Goal: Task Accomplishment & Management: Complete application form

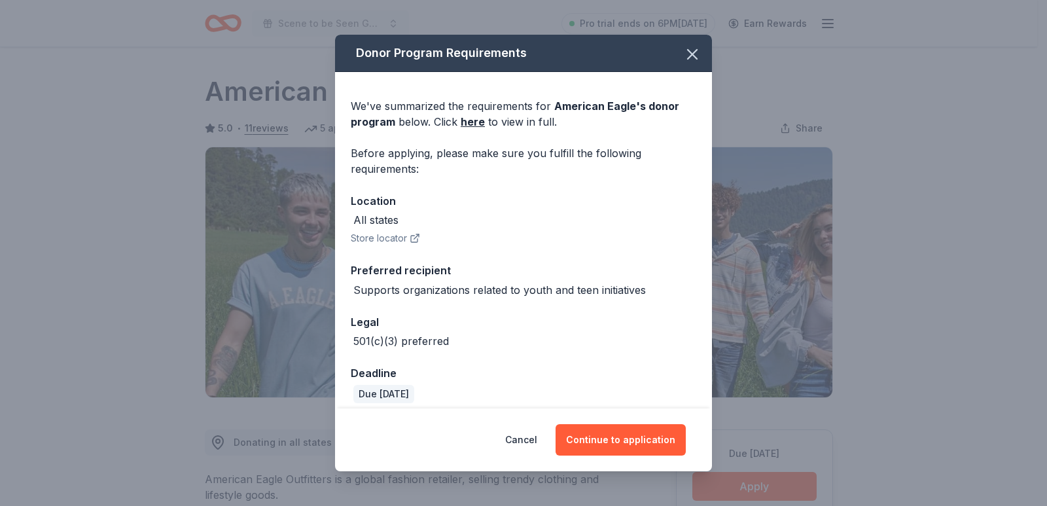
scroll to position [327, 0]
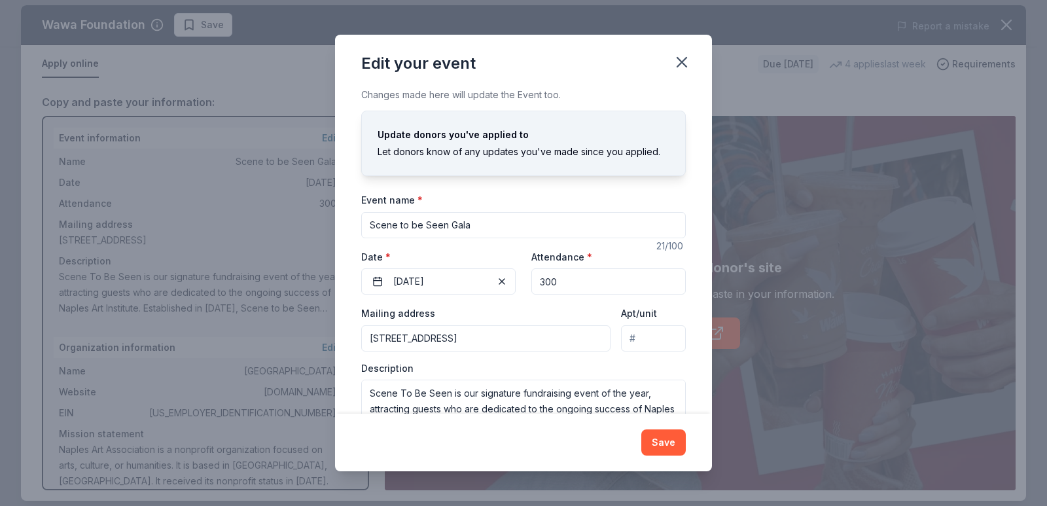
scroll to position [46, 0]
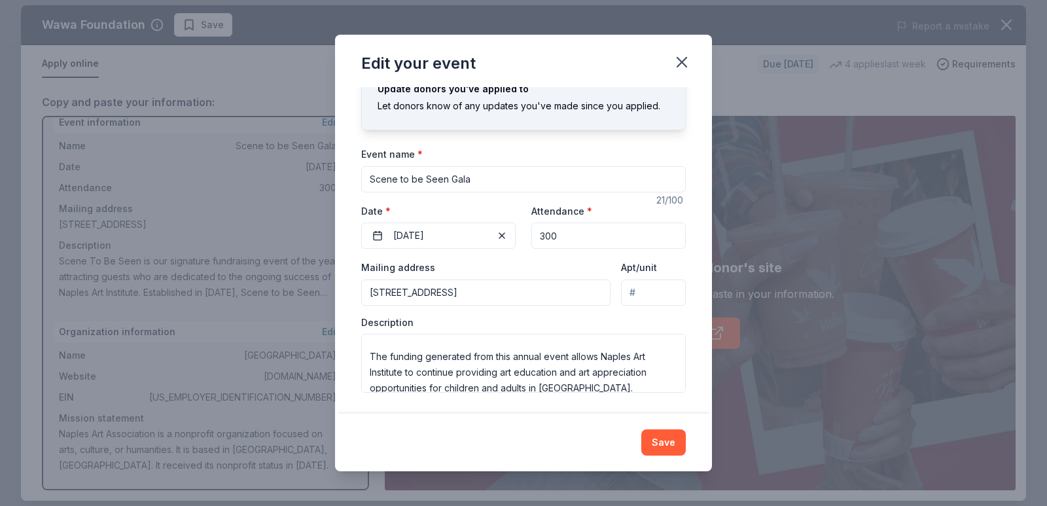
click at [563, 337] on textarea "Scene To Be Seen is our signature fundraising event of the year, attracting gue…" at bounding box center [523, 363] width 324 height 59
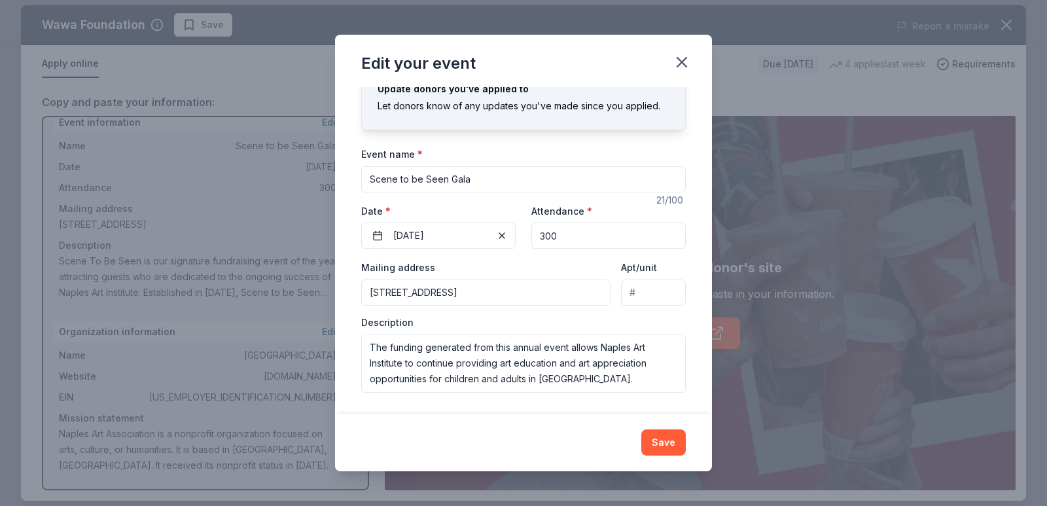
scroll to position [204, 0]
click at [674, 60] on icon "button" at bounding box center [681, 62] width 18 height 18
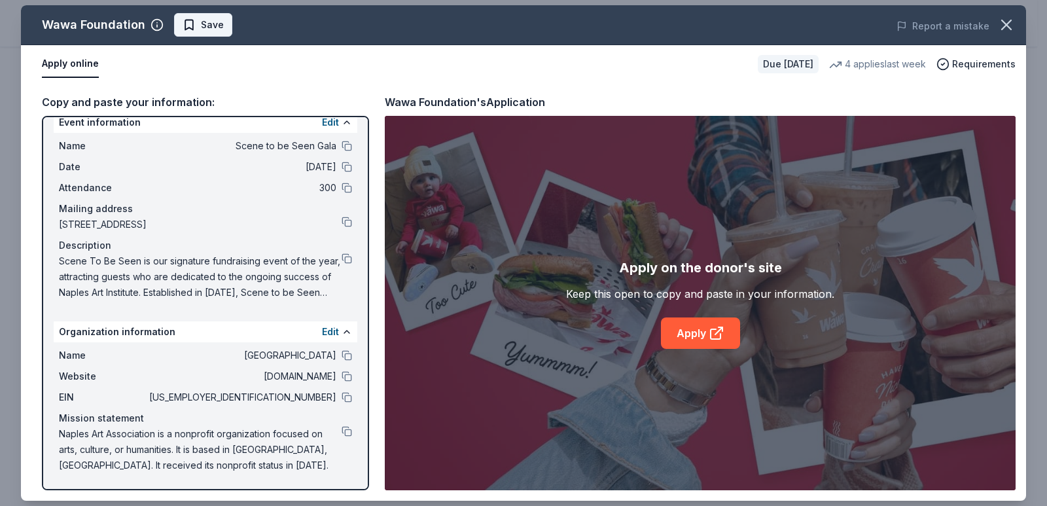
click at [207, 20] on span "Save" at bounding box center [212, 25] width 23 height 16
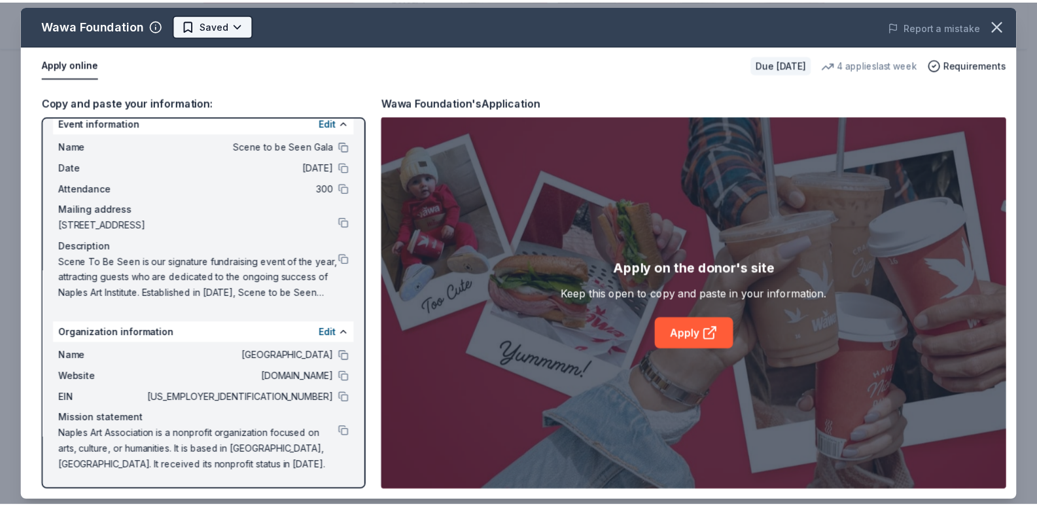
scroll to position [0, 0]
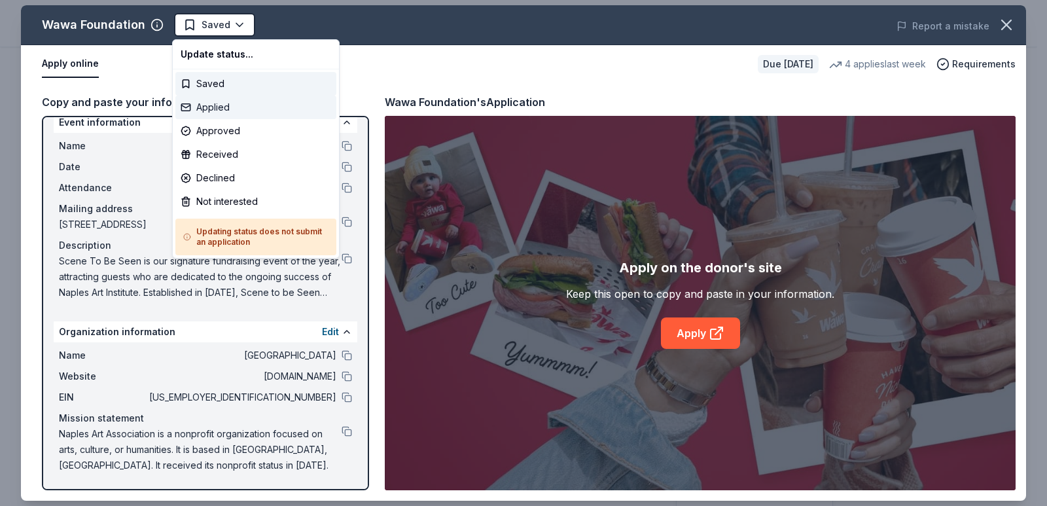
click at [229, 109] on div "Applied" at bounding box center [255, 107] width 161 height 24
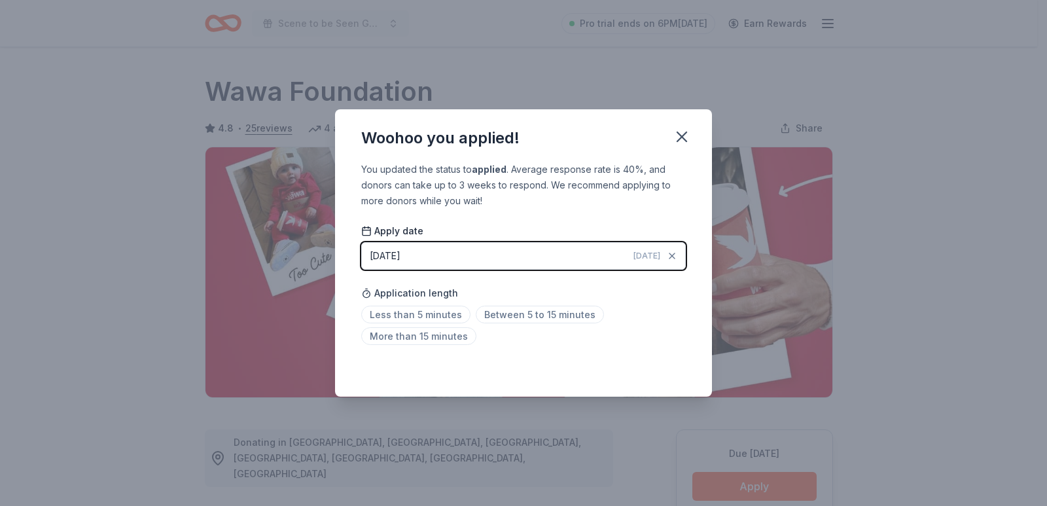
drag, startPoint x: 505, startPoint y: 313, endPoint x: 633, endPoint y: 336, distance: 130.2
click at [505, 313] on span "Between 5 to 15 minutes" at bounding box center [540, 314] width 128 height 18
click at [663, 367] on div "Saved" at bounding box center [523, 368] width 324 height 16
click at [680, 140] on icon "button" at bounding box center [681, 137] width 18 height 18
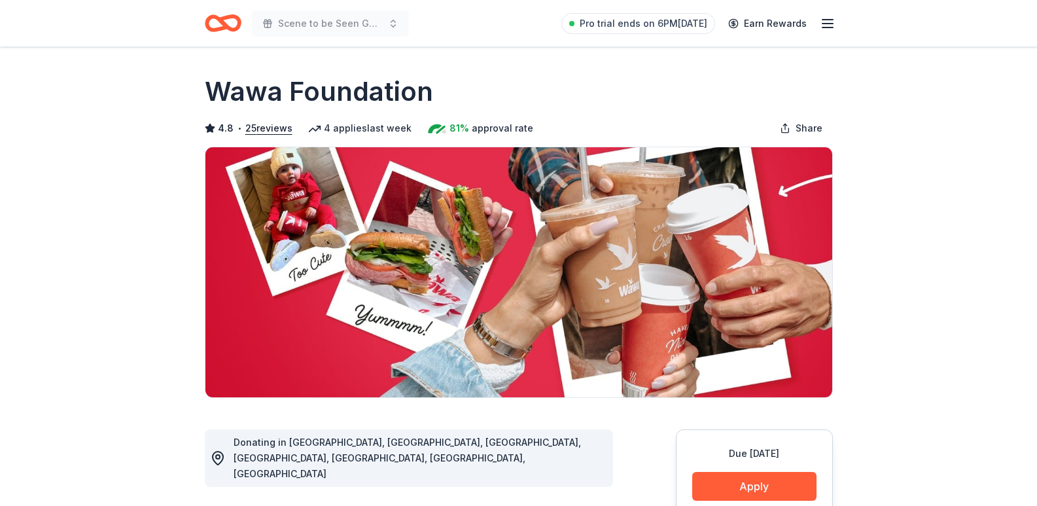
click at [228, 38] on icon "Home" at bounding box center [223, 23] width 37 height 31
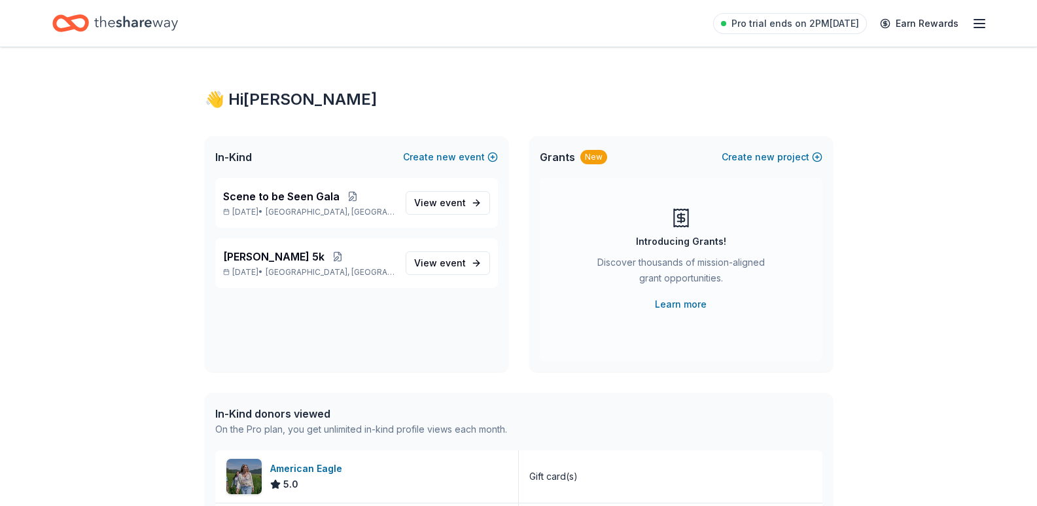
click at [143, 29] on icon "Home" at bounding box center [136, 23] width 84 height 27
click at [430, 205] on span "View event" at bounding box center [440, 203] width 52 height 16
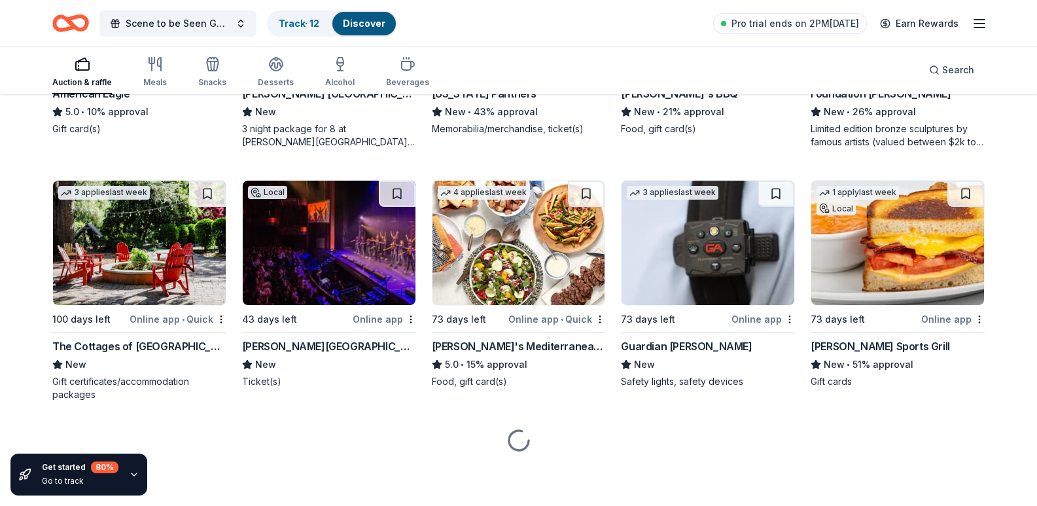
scroll to position [2930, 0]
click at [862, 101] on div "Foundation Michelangelo" at bounding box center [880, 94] width 140 height 16
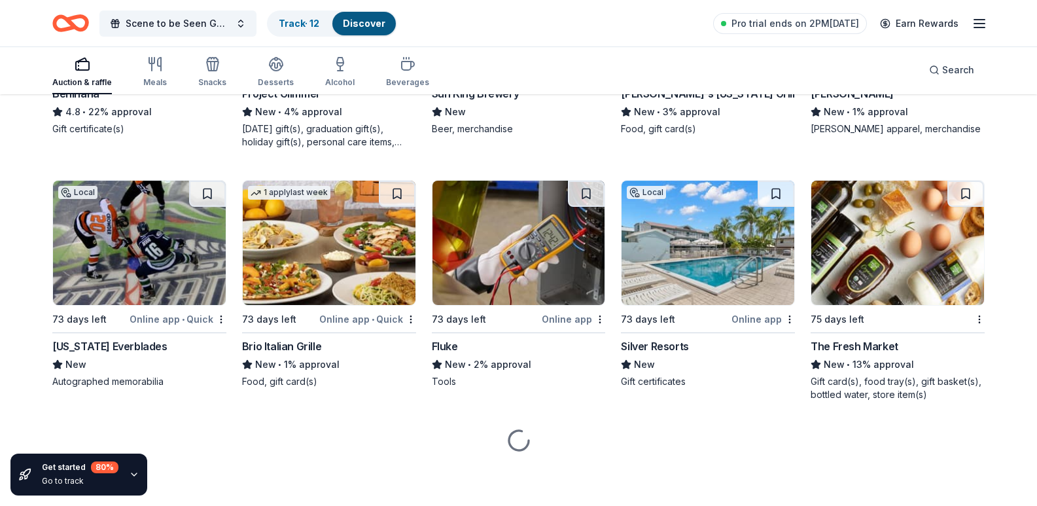
scroll to position [8442, 0]
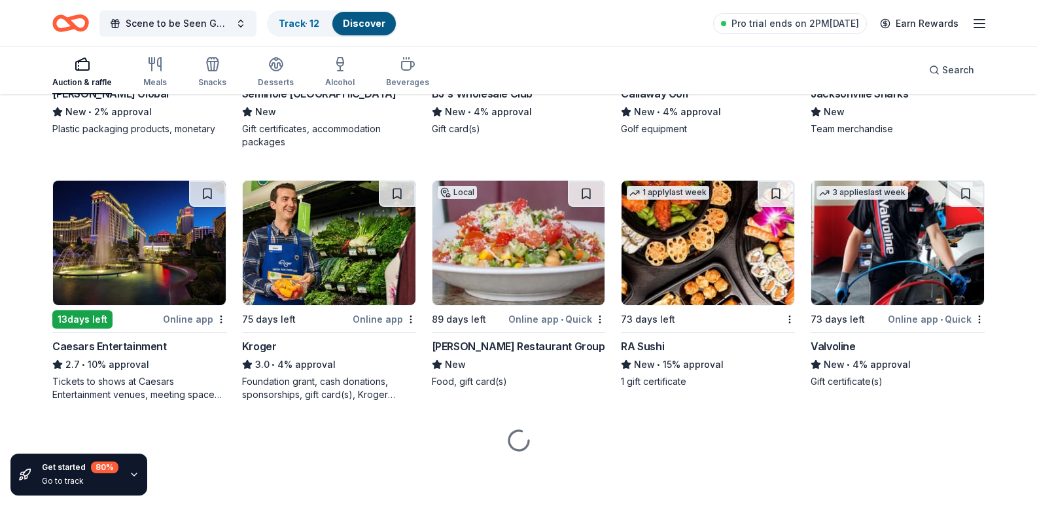
scroll to position [9096, 0]
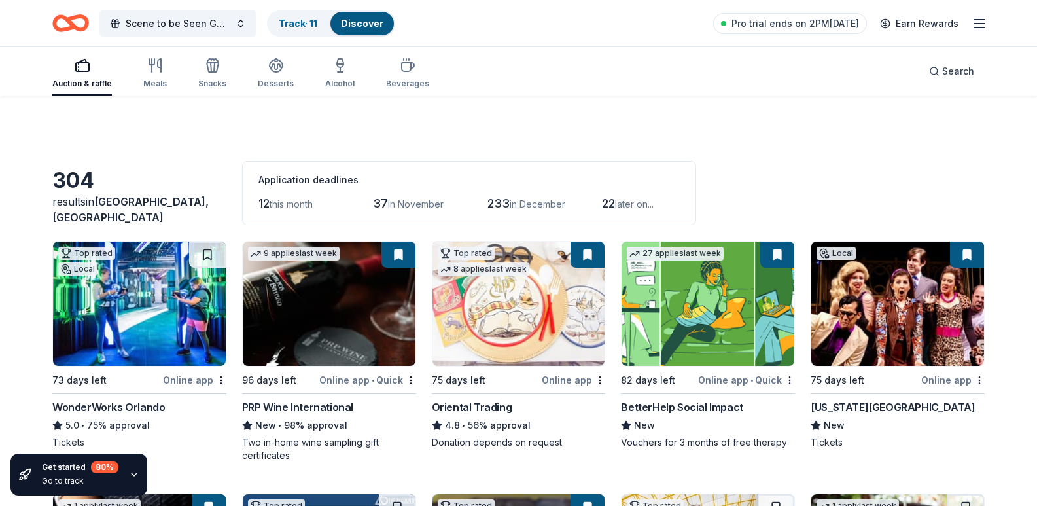
scroll to position [2930, 0]
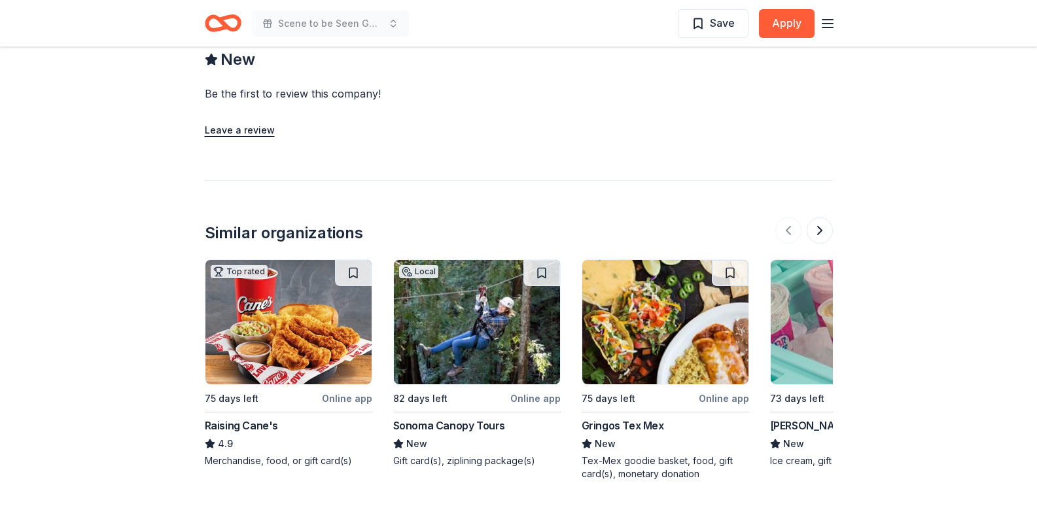
scroll to position [1308, 0]
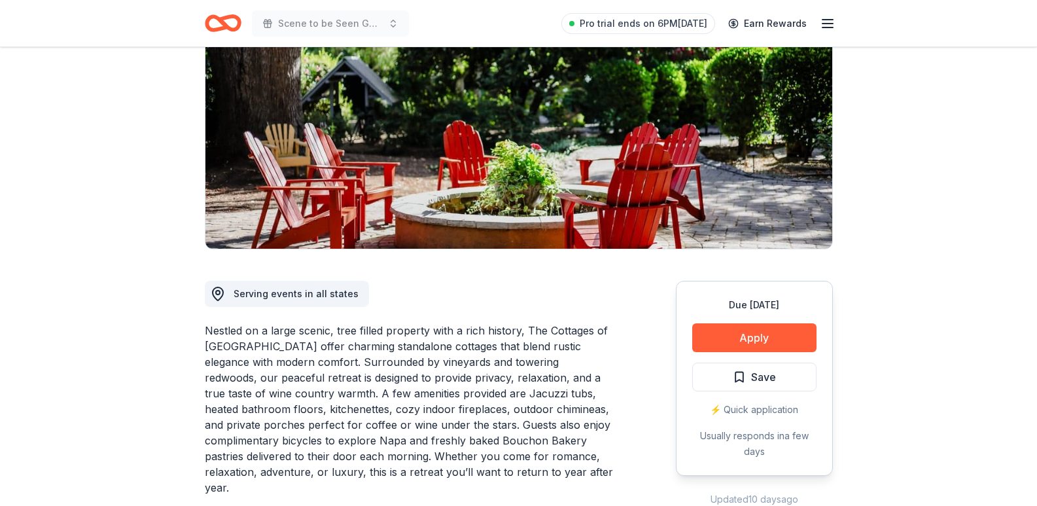
scroll to position [196, 0]
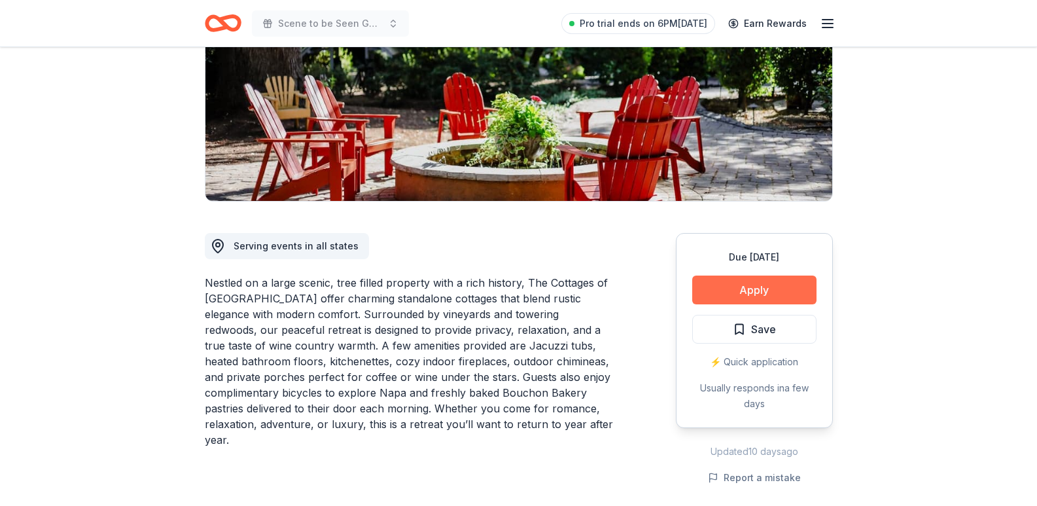
click at [719, 288] on button "Apply" at bounding box center [754, 289] width 124 height 29
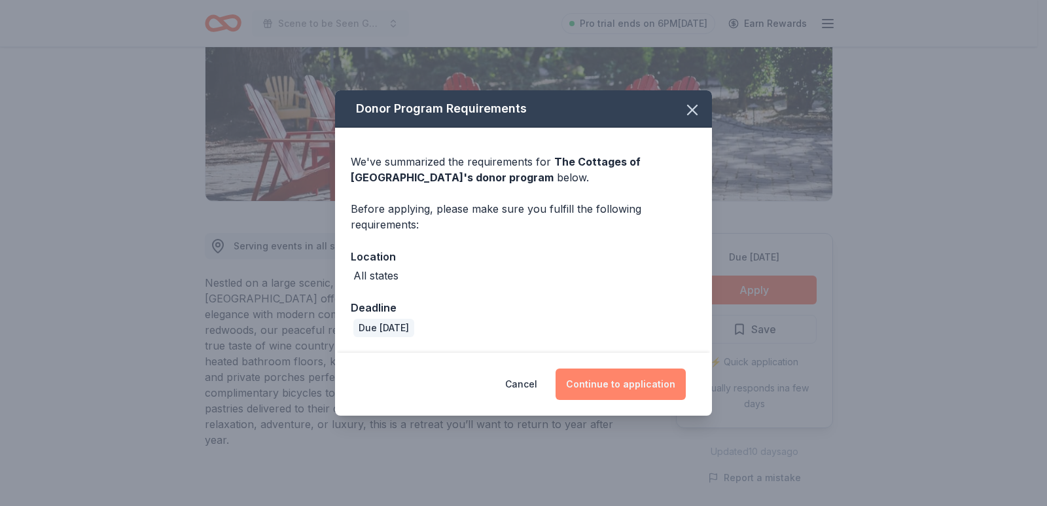
click at [639, 378] on button "Continue to application" at bounding box center [620, 383] width 130 height 31
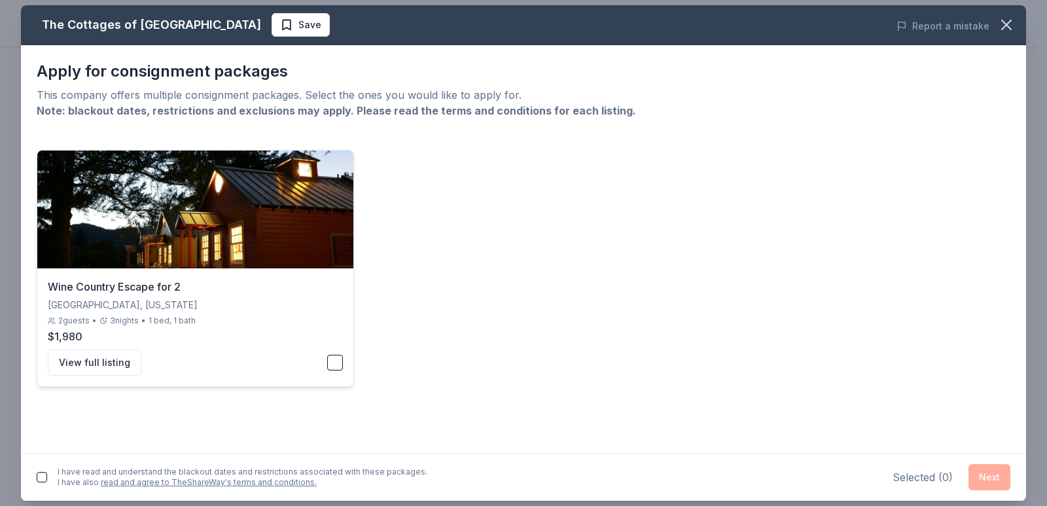
click at [102, 329] on div "$1,980" at bounding box center [195, 336] width 295 height 16
click at [111, 353] on button "View full listing" at bounding box center [95, 362] width 94 height 26
click at [1003, 26] on icon "button" at bounding box center [1006, 25] width 18 height 18
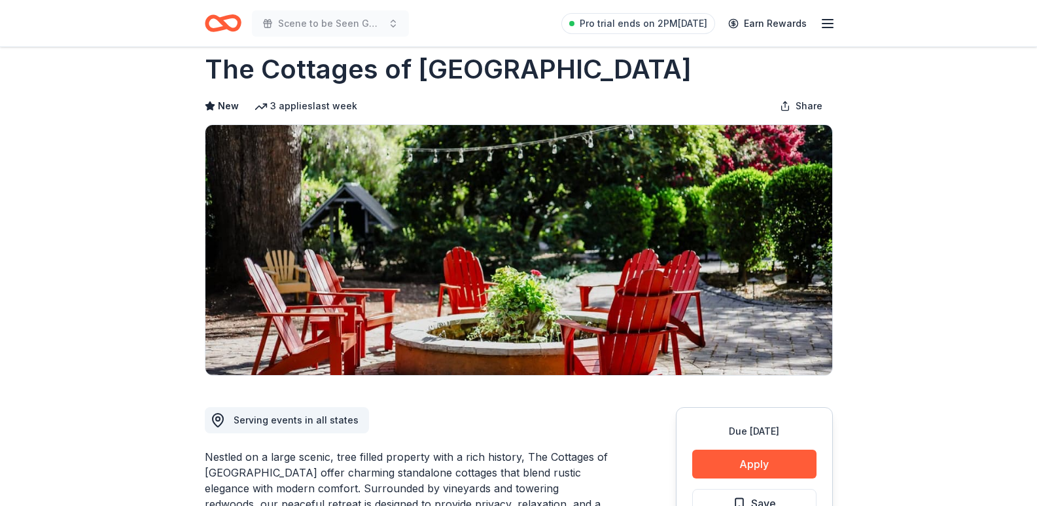
scroll to position [0, 0]
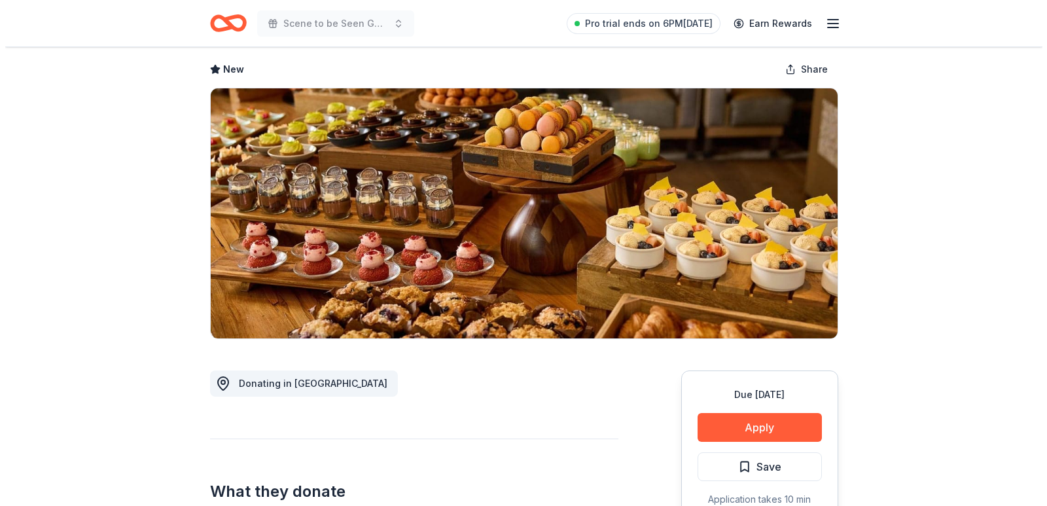
scroll to position [131, 0]
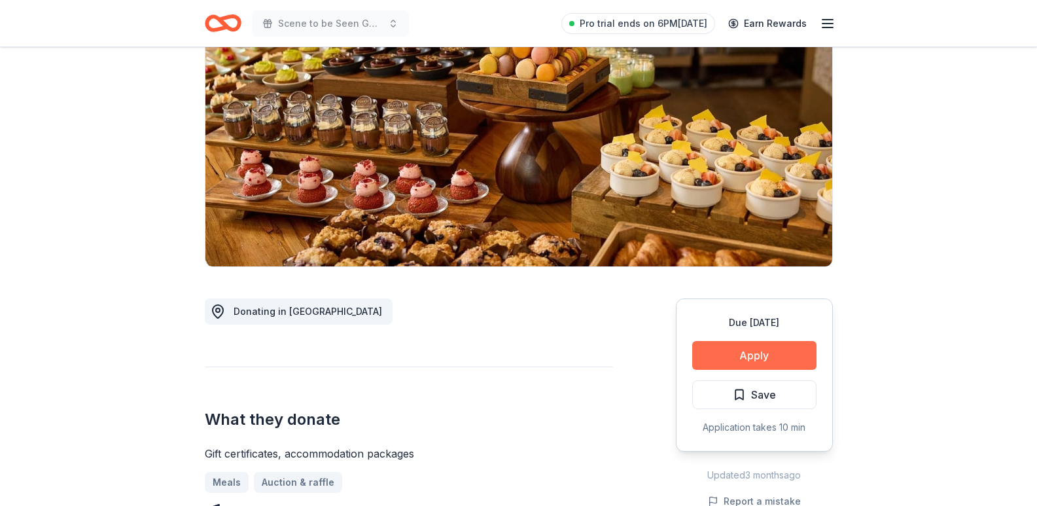
click at [783, 351] on button "Apply" at bounding box center [754, 355] width 124 height 29
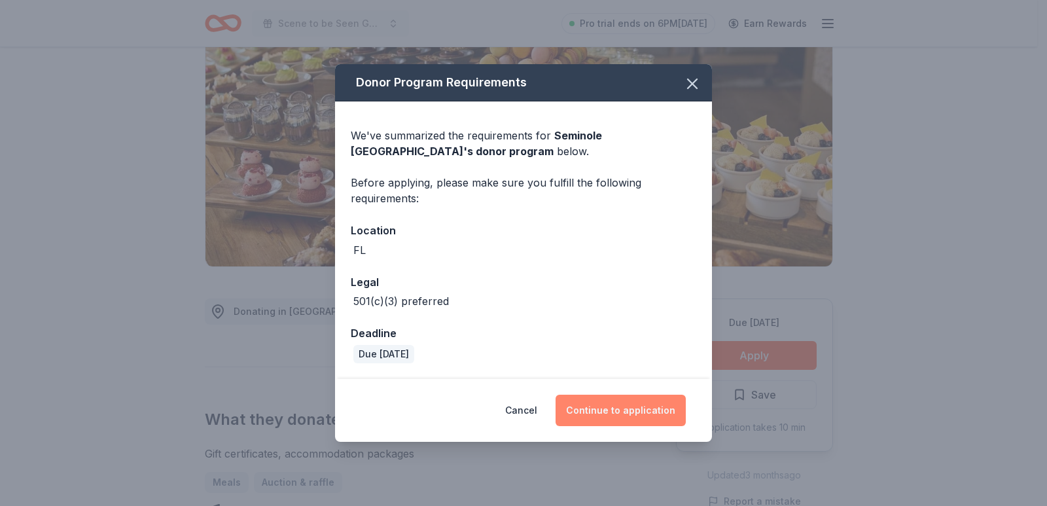
click at [615, 413] on button "Continue to application" at bounding box center [620, 409] width 130 height 31
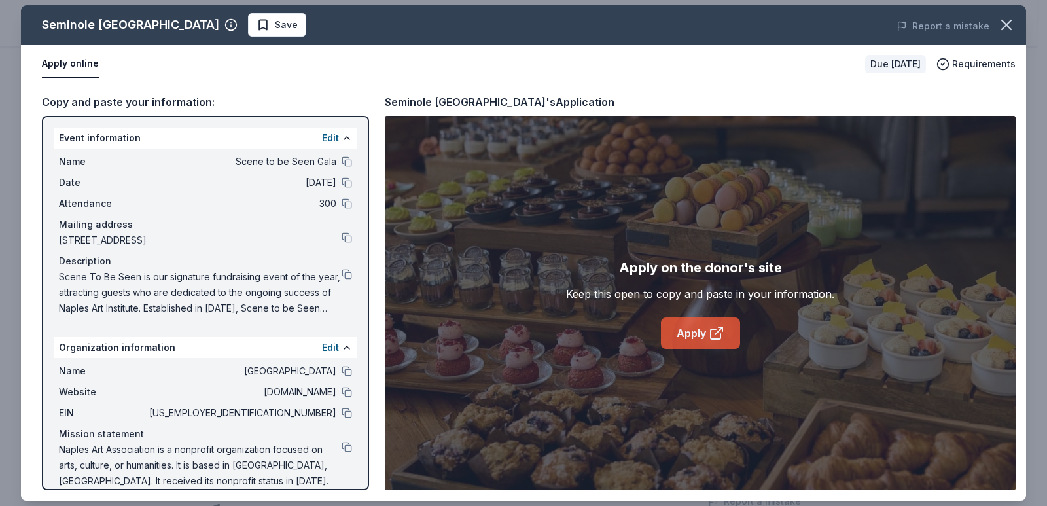
click at [670, 330] on link "Apply" at bounding box center [700, 332] width 79 height 31
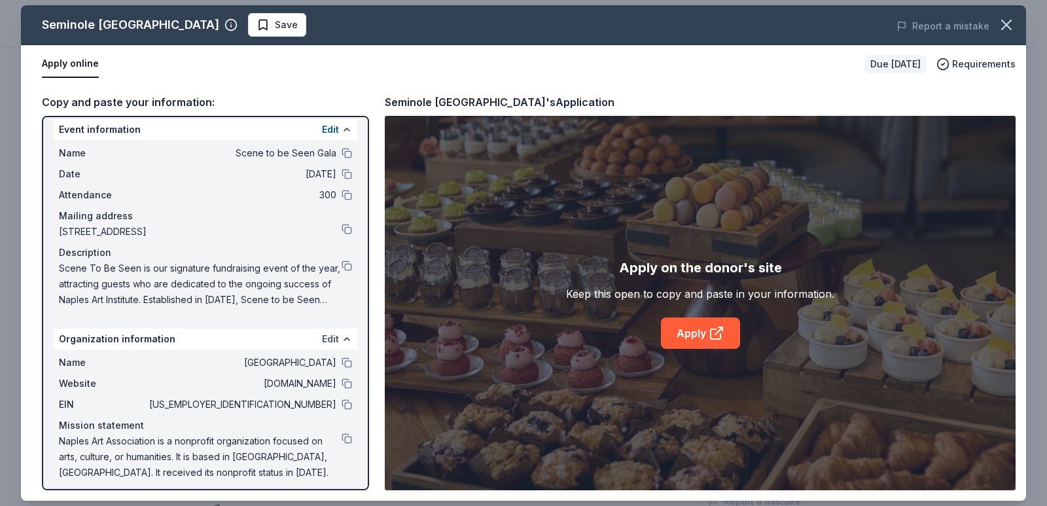
scroll to position [16, 0]
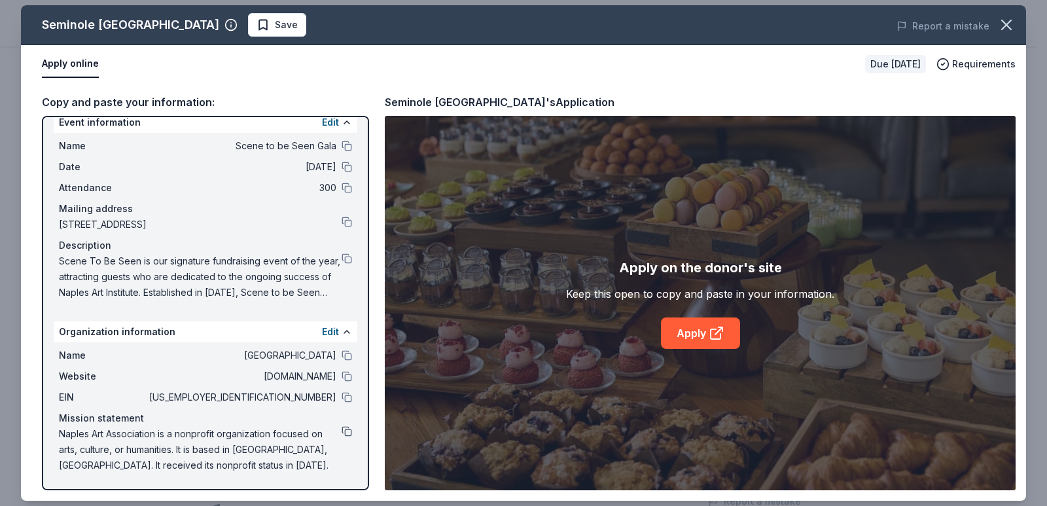
click at [341, 432] on button at bounding box center [346, 431] width 10 height 10
